Goal: Task Accomplishment & Management: Use online tool/utility

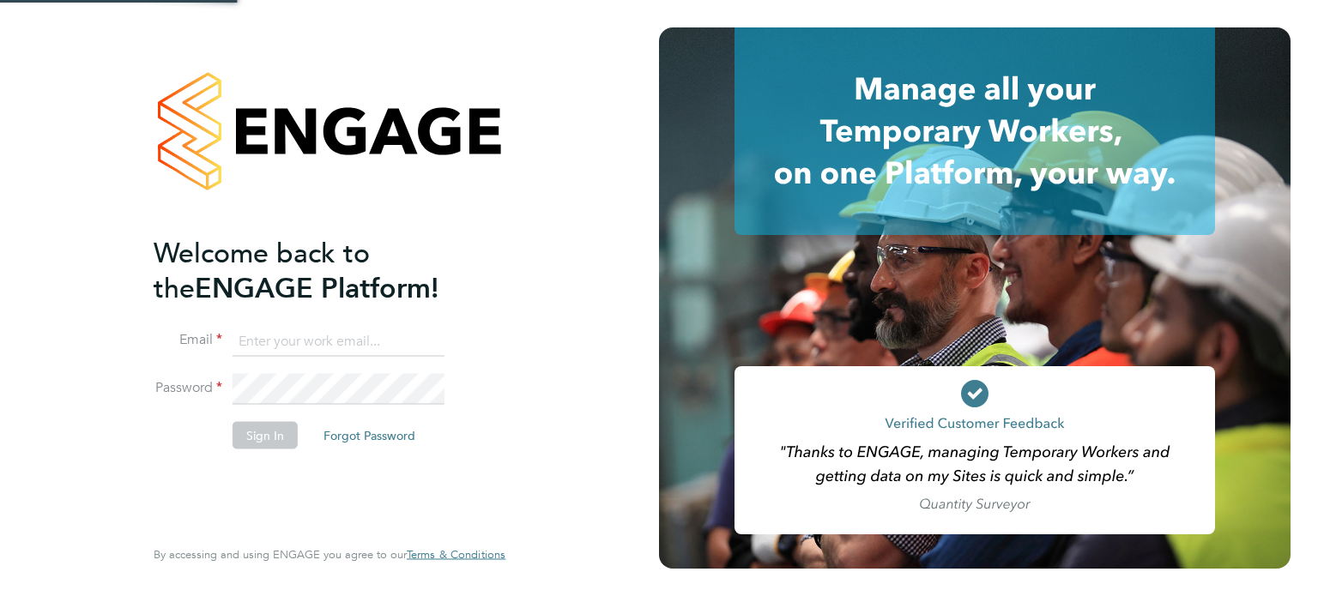
click at [307, 339] on input at bounding box center [339, 341] width 212 height 31
type input "[EMAIL_ADDRESS][DOMAIN_NAME]"
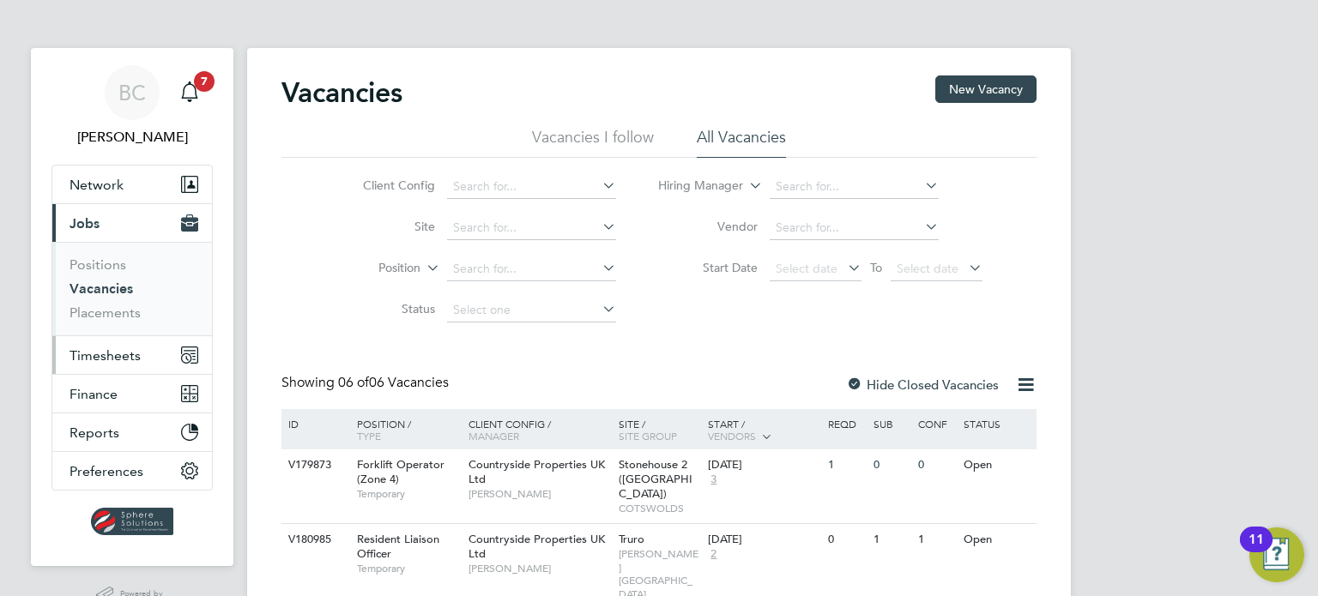
click at [106, 357] on span "Timesheets" at bounding box center [105, 356] width 71 height 16
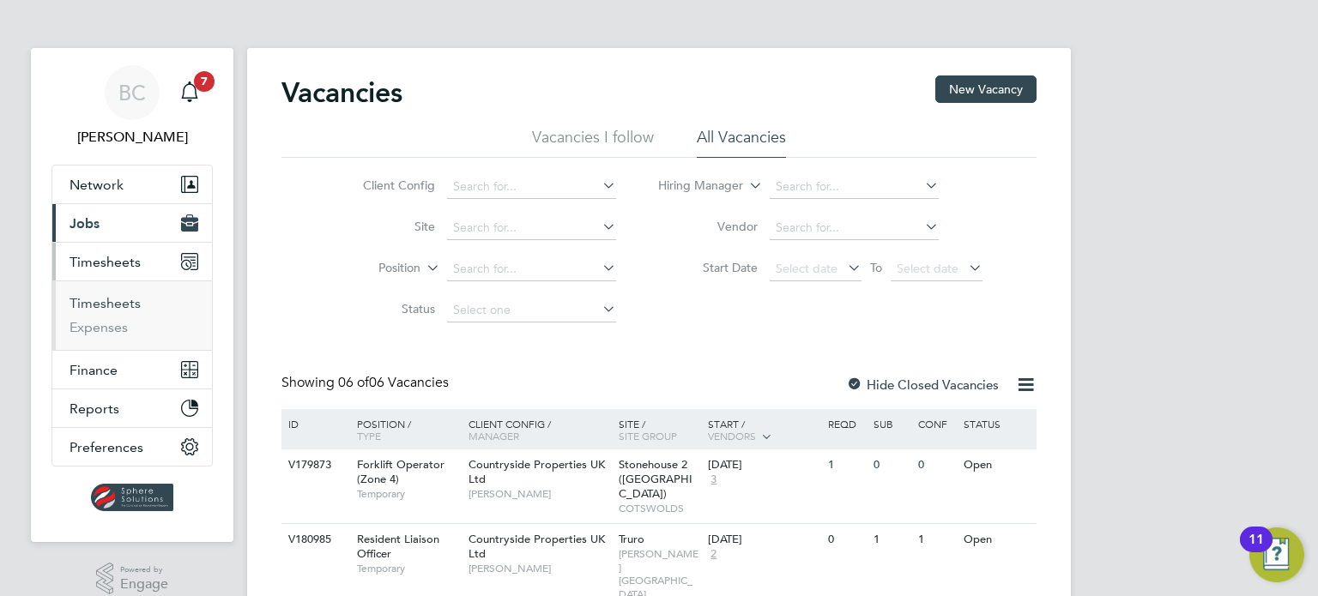
click at [94, 301] on link "Timesheets" at bounding box center [105, 303] width 71 height 16
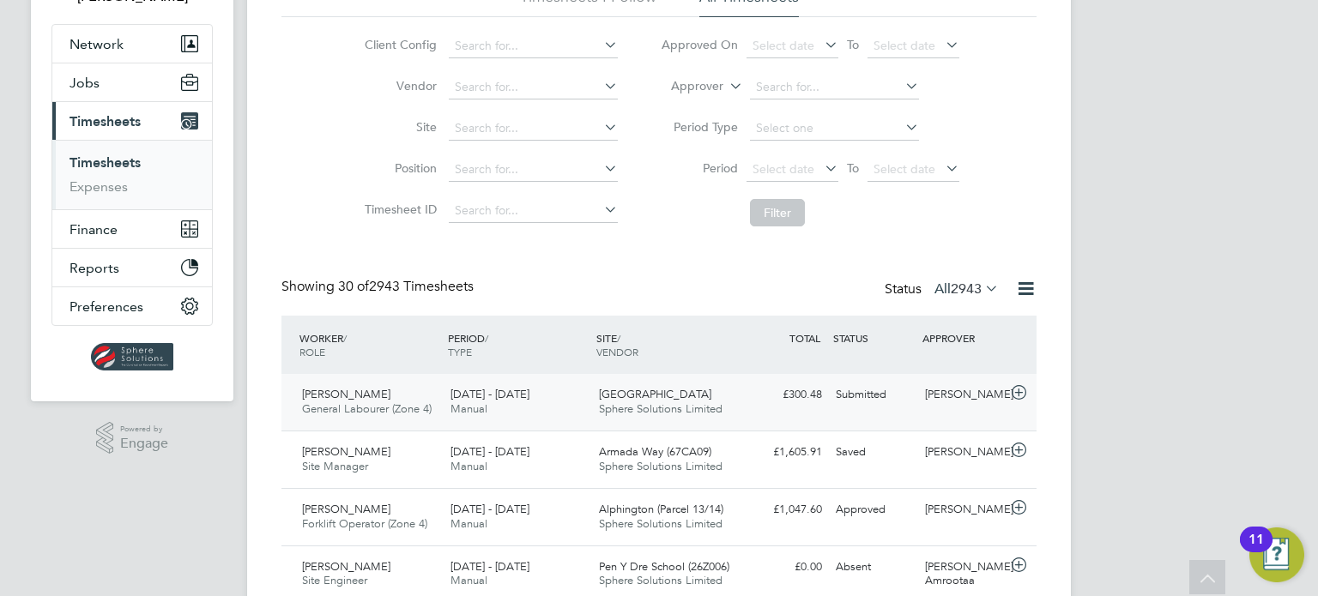
click at [839, 392] on div "Submitted" at bounding box center [873, 395] width 89 height 28
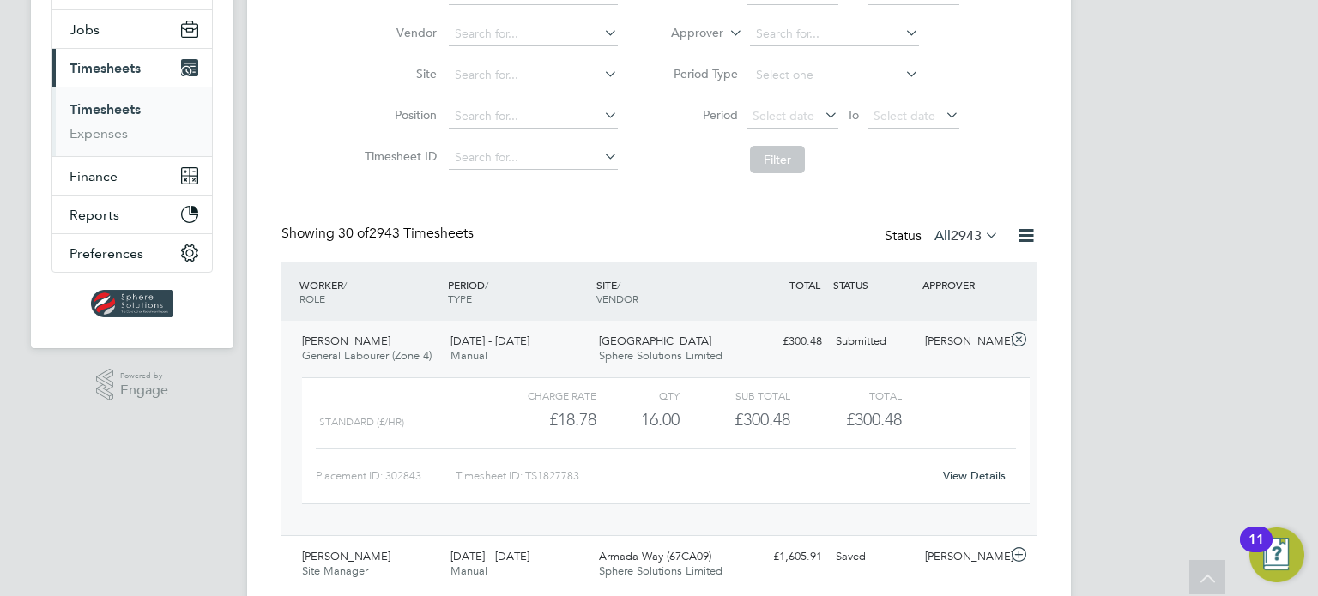
click at [868, 423] on span "£300.48" at bounding box center [874, 419] width 56 height 21
click at [995, 463] on div "View Details" at bounding box center [974, 476] width 84 height 27
click at [998, 466] on div "View Details" at bounding box center [974, 476] width 84 height 27
click at [998, 467] on div "View Details" at bounding box center [974, 476] width 84 height 27
click at [986, 474] on link "View Details" at bounding box center [974, 476] width 63 height 15
